Goal: Information Seeking & Learning: Find specific page/section

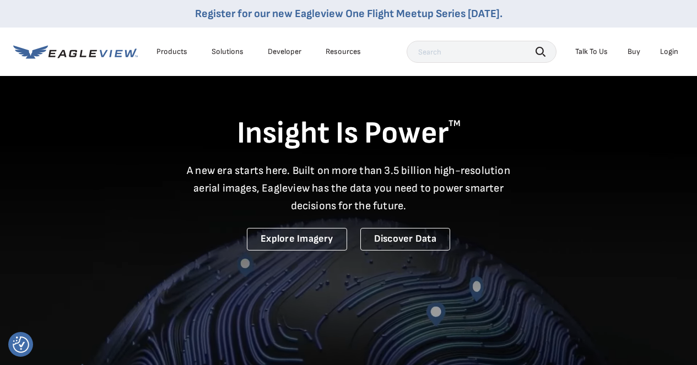
click at [665, 53] on div "Login" at bounding box center [669, 52] width 18 height 10
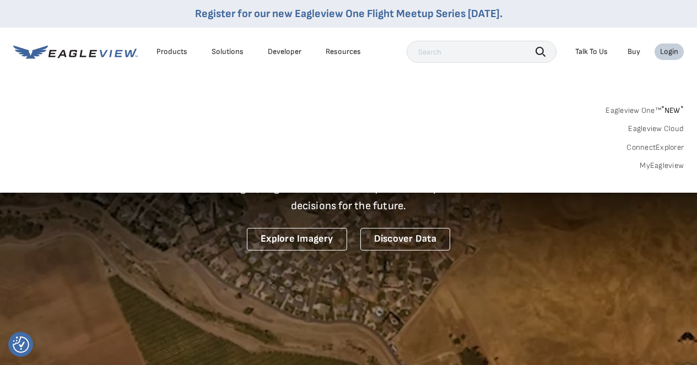
click at [618, 109] on link "Eagleview One™ * NEW *" at bounding box center [645, 109] width 78 height 13
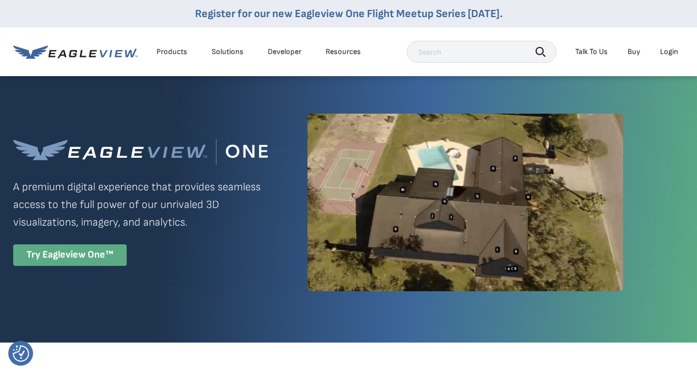
click at [74, 258] on div "Try Eagleview One™" at bounding box center [70, 254] width 114 height 21
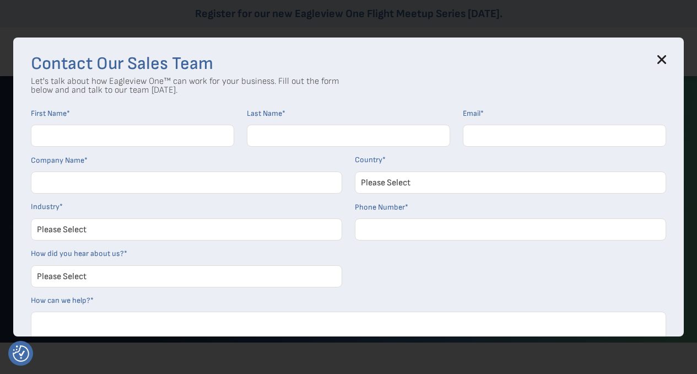
click at [666, 57] on icon at bounding box center [662, 59] width 7 height 7
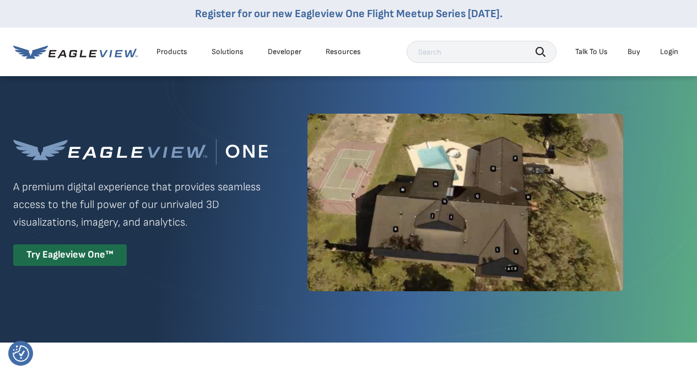
click at [668, 54] on div "Login" at bounding box center [669, 52] width 18 height 10
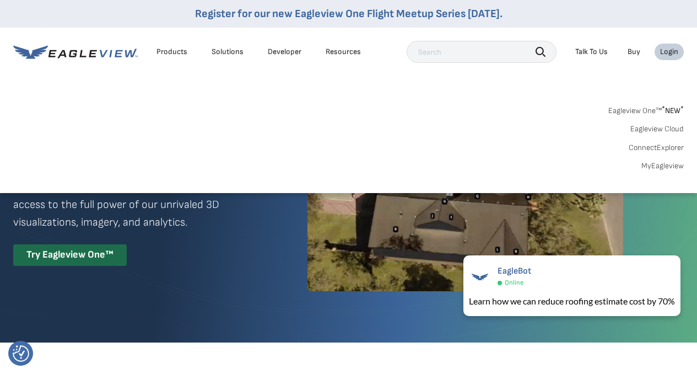
click at [631, 107] on link "Eagleview One™ * NEW *" at bounding box center [646, 109] width 76 height 13
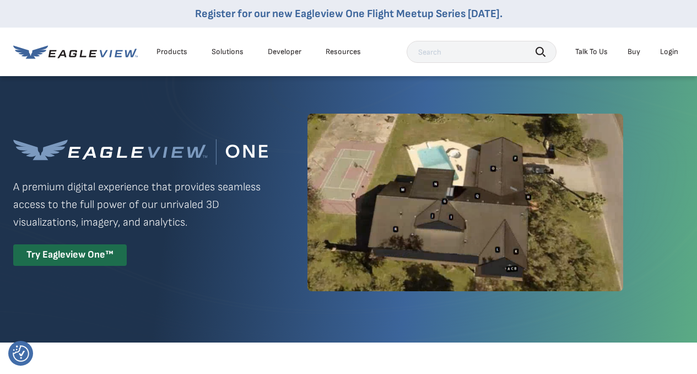
click at [666, 57] on li "Login" at bounding box center [669, 52] width 29 height 17
click at [668, 52] on div "Login" at bounding box center [669, 52] width 18 height 10
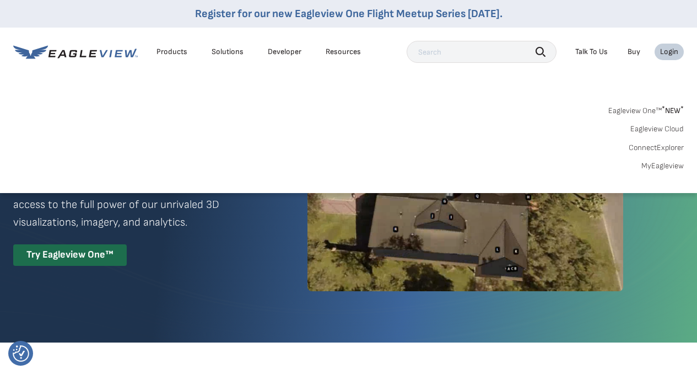
click at [655, 125] on link "Eagleview Cloud" at bounding box center [657, 129] width 53 height 10
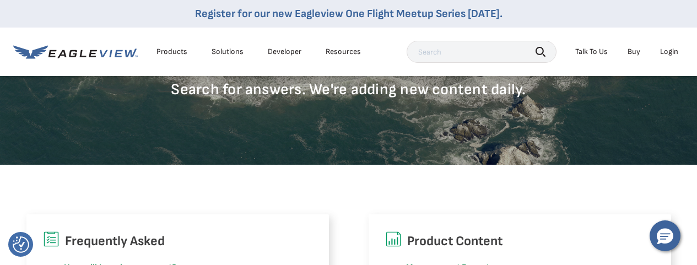
scroll to position [175, 0]
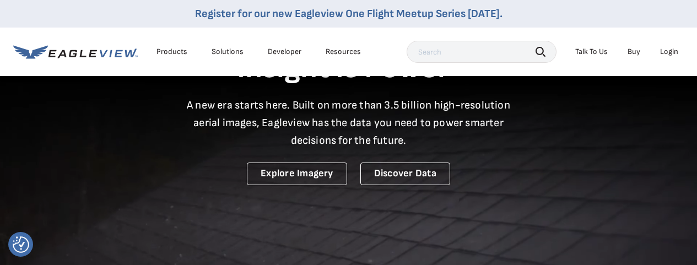
scroll to position [57, 0]
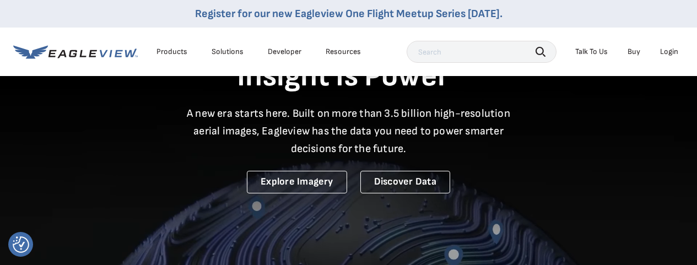
click at [347, 51] on div "Resources" at bounding box center [343, 52] width 35 height 10
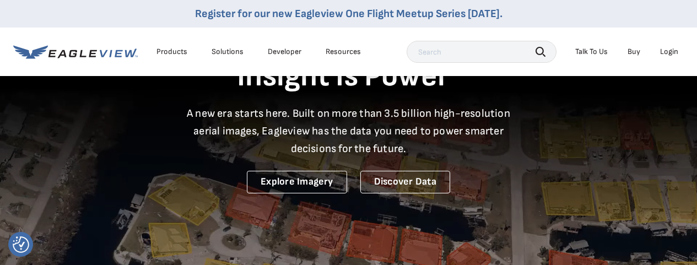
click at [343, 51] on div "Resources" at bounding box center [343, 52] width 35 height 10
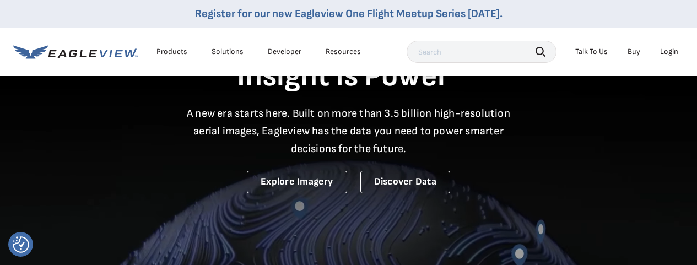
click at [236, 52] on div "Solutions" at bounding box center [228, 52] width 32 height 10
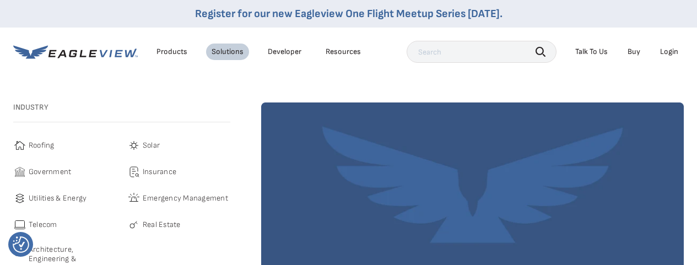
drag, startPoint x: 259, startPoint y: 51, endPoint x: 266, endPoint y: 52, distance: 6.6
click at [259, 51] on ul "Products Solutions Developer Resources" at bounding box center [258, 52] width 215 height 17
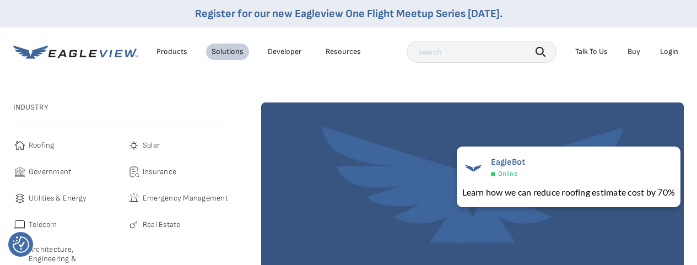
click at [590, 52] on div "Talk To Us" at bounding box center [591, 52] width 33 height 10
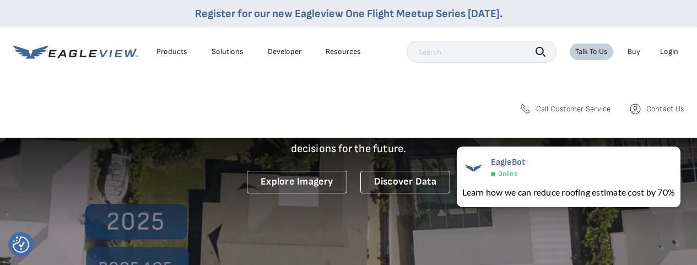
click at [583, 59] on li "Talk To Us" at bounding box center [592, 52] width 44 height 17
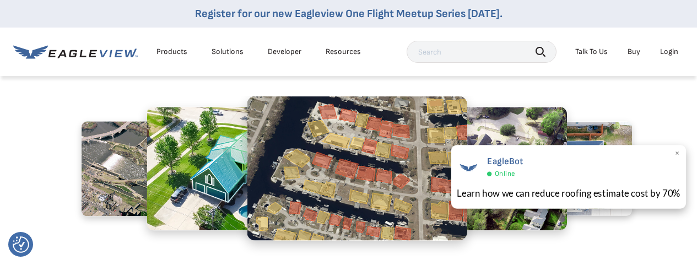
scroll to position [447, 0]
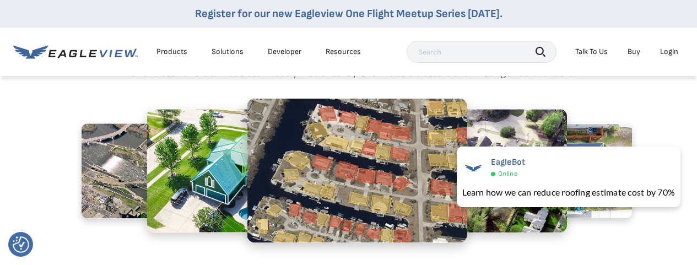
click at [606, 50] on div "Talk To Us" at bounding box center [591, 52] width 33 height 10
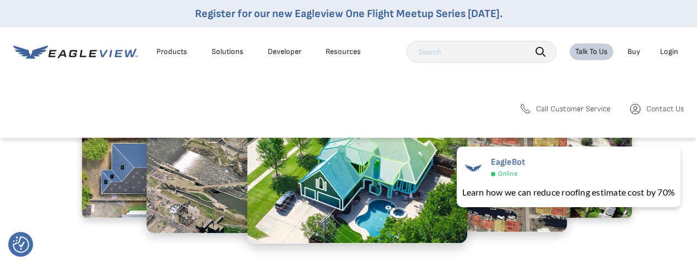
click at [358, 45] on li "Resources" at bounding box center [343, 52] width 46 height 17
click at [348, 48] on div "Resources" at bounding box center [343, 52] width 35 height 10
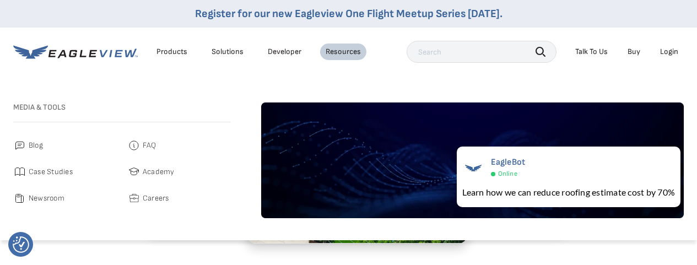
click at [154, 141] on span "FAQ" at bounding box center [150, 145] width 14 height 13
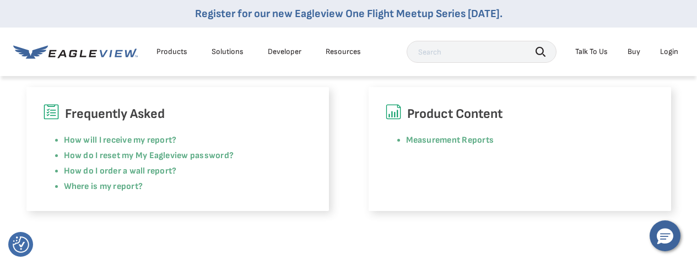
scroll to position [320, 0]
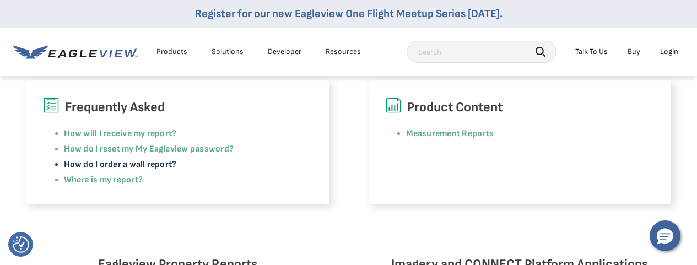
click at [165, 165] on link "How do I order a wall report?" at bounding box center [120, 164] width 113 height 10
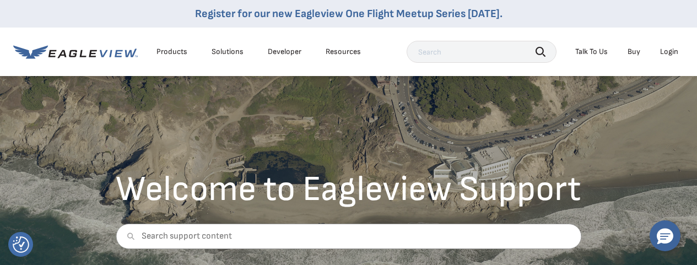
click at [418, 44] on input "text" at bounding box center [482, 52] width 150 height 22
click at [424, 52] on input "ptymen" at bounding box center [482, 52] width 150 height 22
type input "ptaymen"
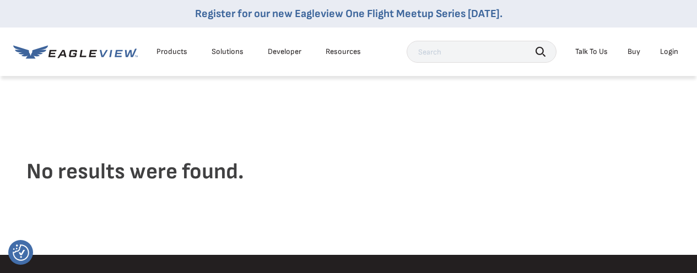
click at [425, 48] on input "text" at bounding box center [482, 52] width 150 height 22
type input "payment"
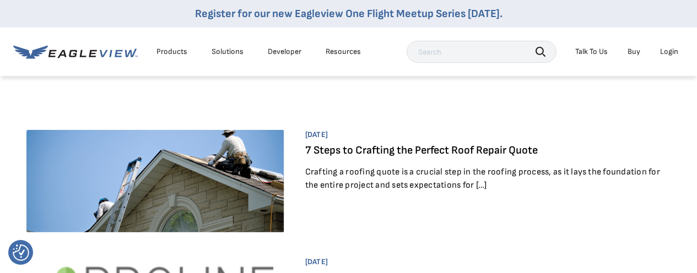
click at [334, 53] on div "Resources" at bounding box center [343, 52] width 35 height 10
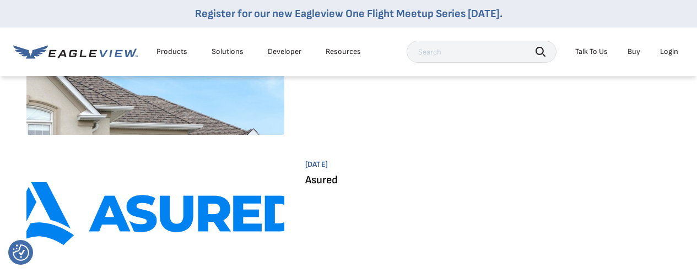
scroll to position [557, 0]
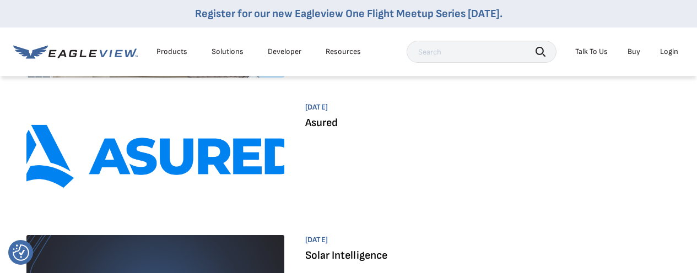
click at [590, 51] on div "Talk To Us" at bounding box center [591, 52] width 33 height 10
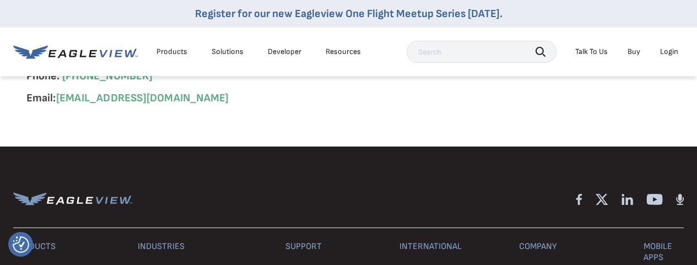
scroll to position [2375, 0]
